Goal: Find specific page/section: Find specific page/section

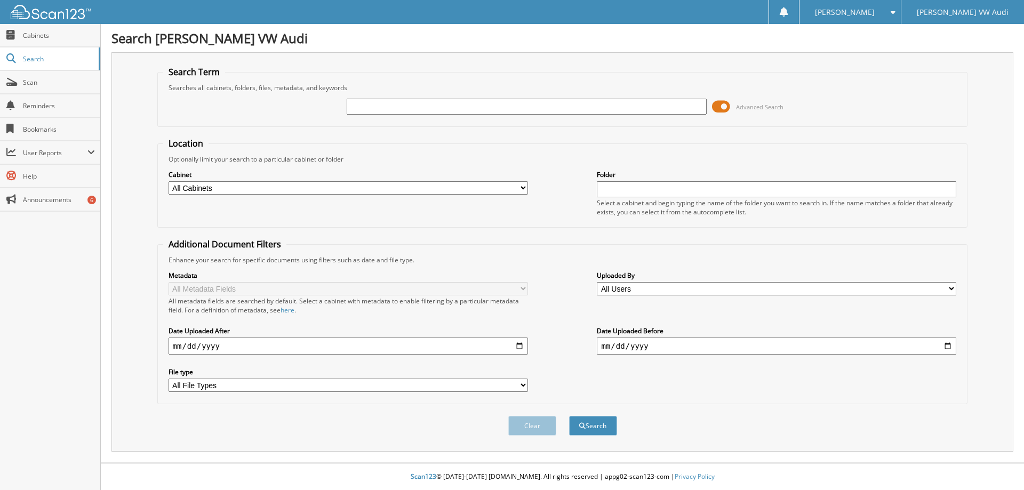
click at [414, 107] on input "text" at bounding box center [527, 107] width 360 height 16
type input "6175943"
click at [569, 416] on button "Search" at bounding box center [593, 426] width 48 height 20
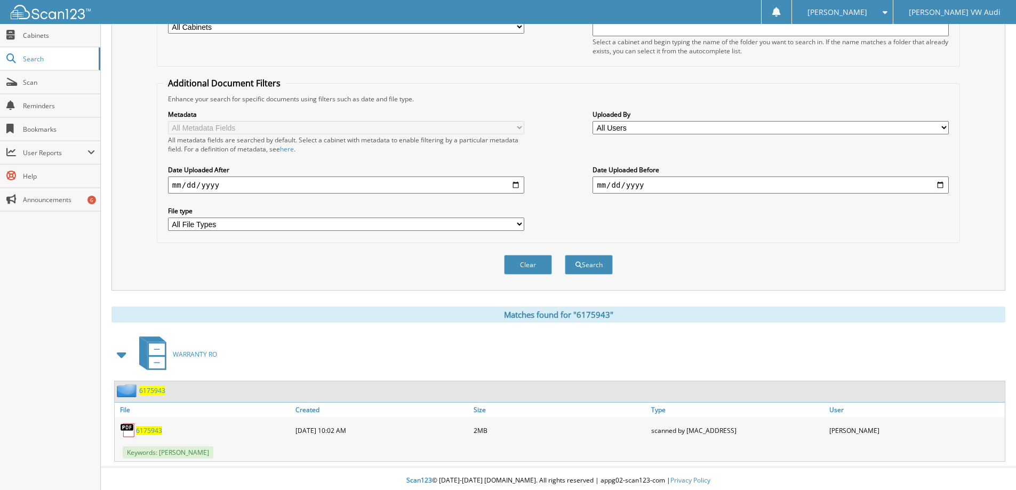
scroll to position [165, 0]
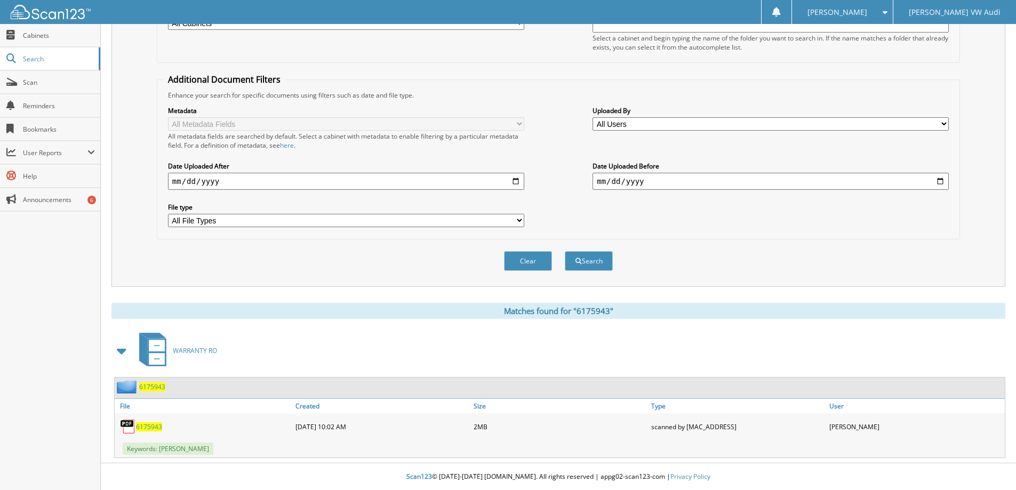
click at [146, 433] on div "6175943" at bounding box center [204, 426] width 178 height 21
click at [152, 426] on span "6175943" at bounding box center [149, 427] width 26 height 9
